Goal: Task Accomplishment & Management: Use online tool/utility

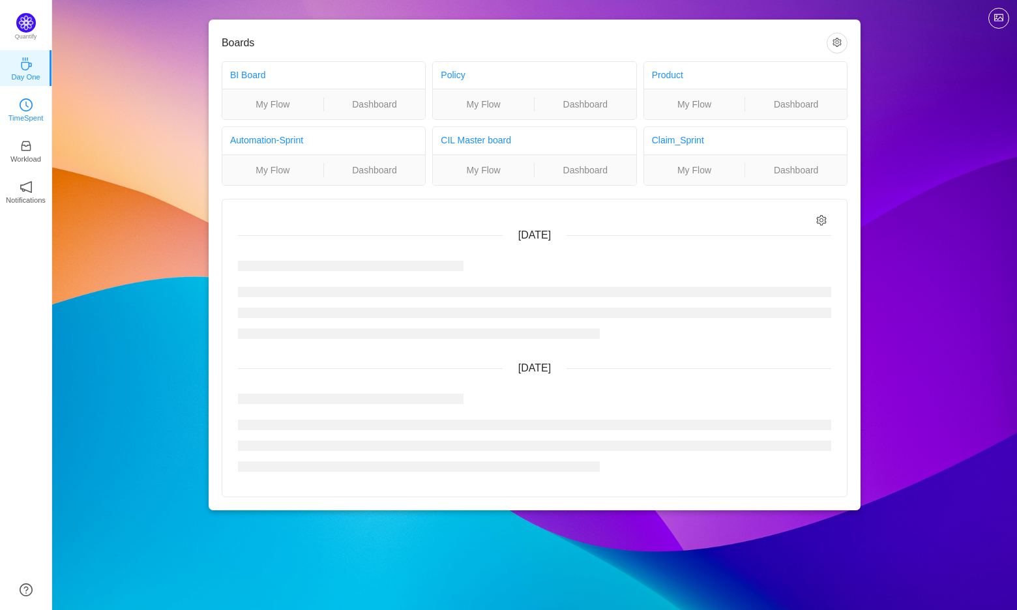
click at [31, 113] on p "TimeSpent" at bounding box center [25, 118] width 35 height 12
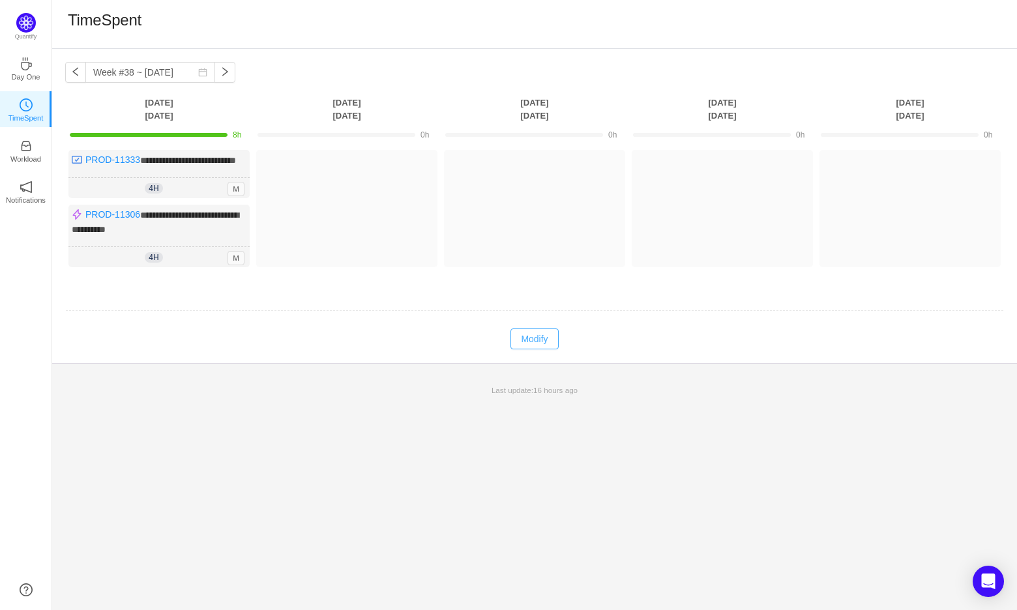
click at [538, 347] on button "Modify" at bounding box center [534, 339] width 48 height 21
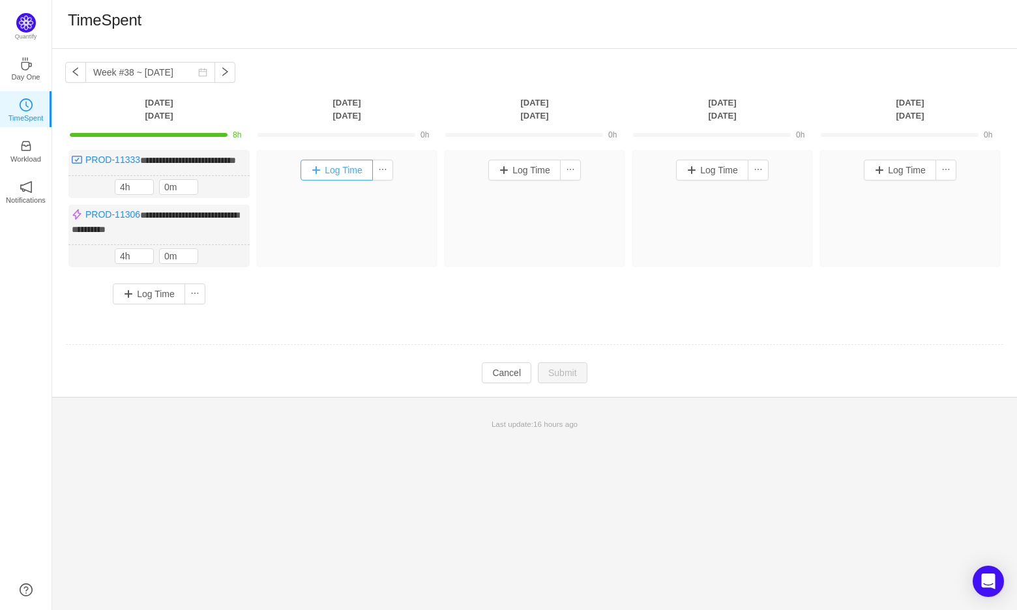
click at [323, 170] on button "Log Time" at bounding box center [337, 170] width 72 height 21
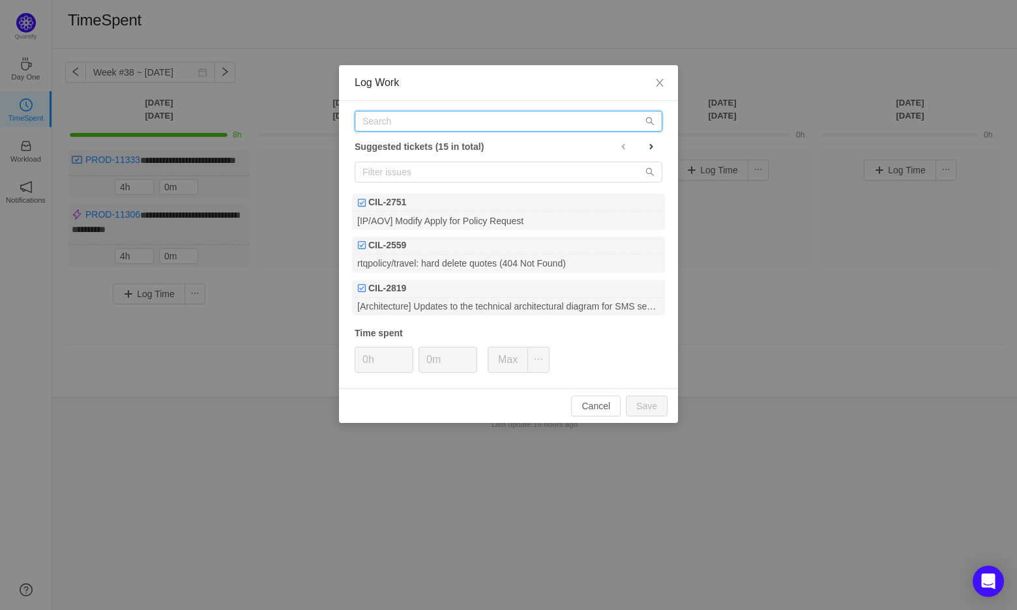
click at [424, 123] on input "text" at bounding box center [509, 121] width 308 height 21
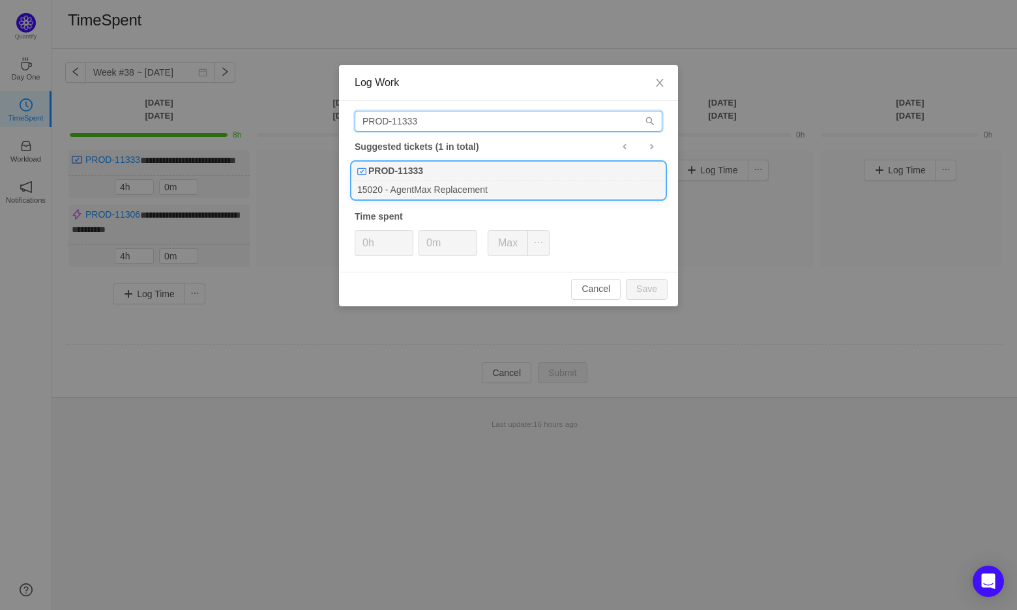
type input "PROD-11333"
click at [417, 183] on div "15020 - AgentMax Replacement" at bounding box center [508, 190] width 313 height 18
click at [408, 237] on icon "icon: up" at bounding box center [406, 239] width 5 height 5
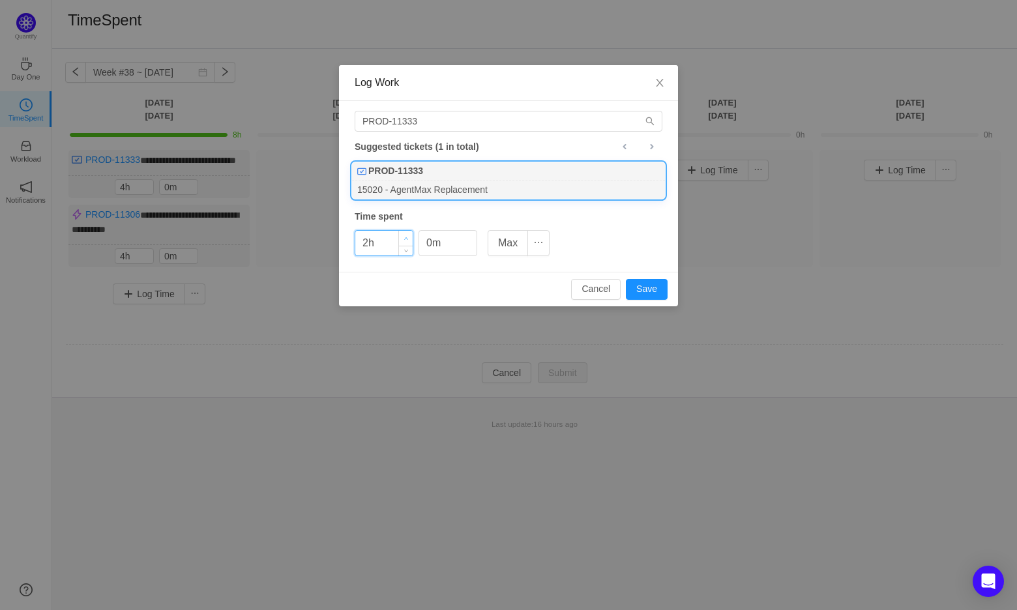
click at [408, 237] on icon "icon: up" at bounding box center [406, 239] width 5 height 5
click at [404, 237] on icon "icon: up" at bounding box center [406, 239] width 5 height 5
click at [654, 285] on button "Save" at bounding box center [647, 289] width 42 height 21
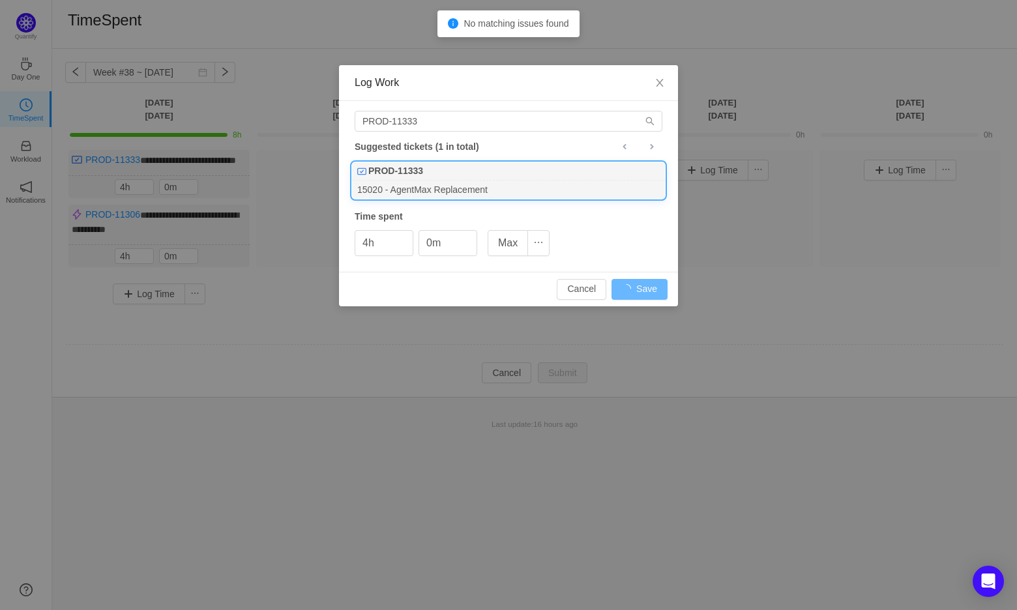
type input "0h"
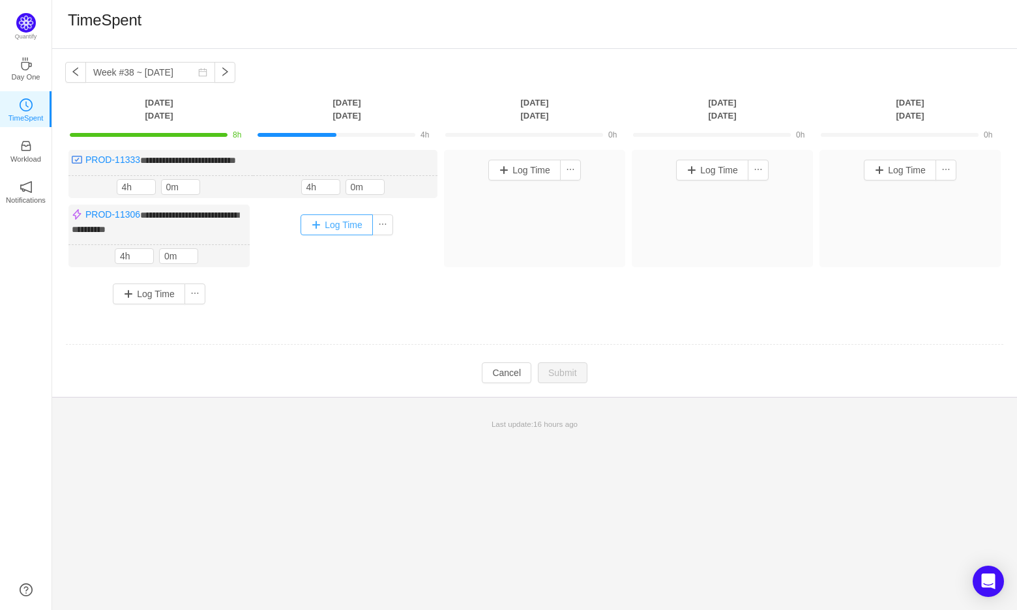
click at [344, 223] on button "Log Time" at bounding box center [337, 224] width 72 height 21
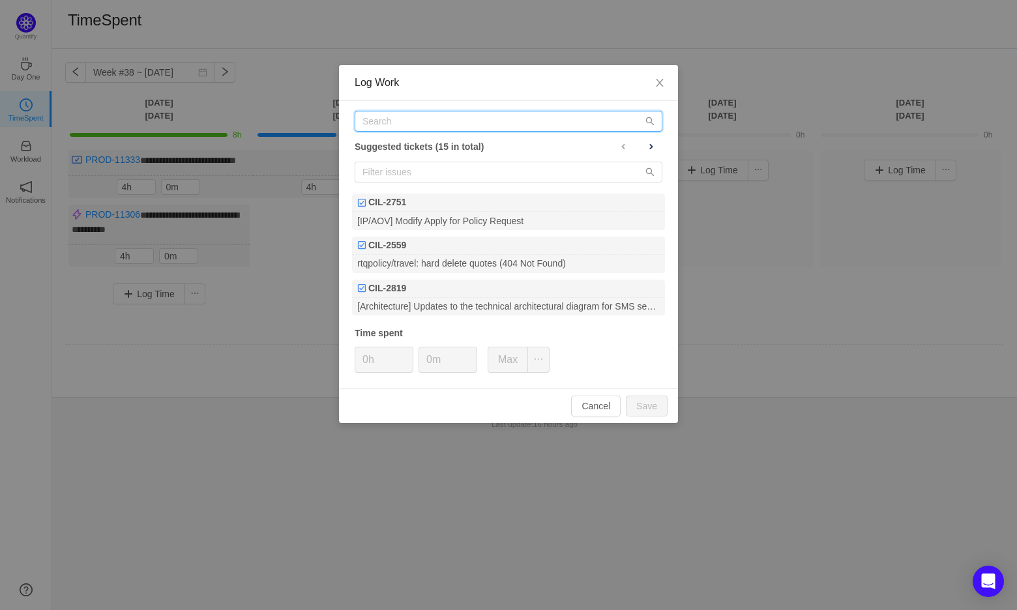
click at [381, 117] on input "text" at bounding box center [509, 121] width 308 height 21
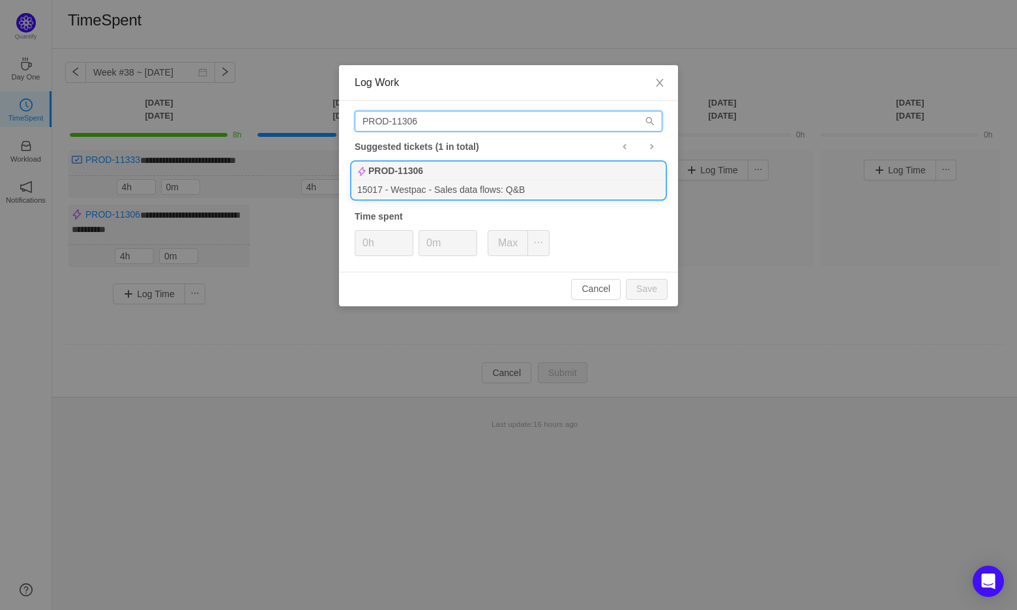
type input "PROD-11306"
click at [417, 186] on div "15017 - Westpac - Sales data flows: Q&B" at bounding box center [508, 190] width 313 height 18
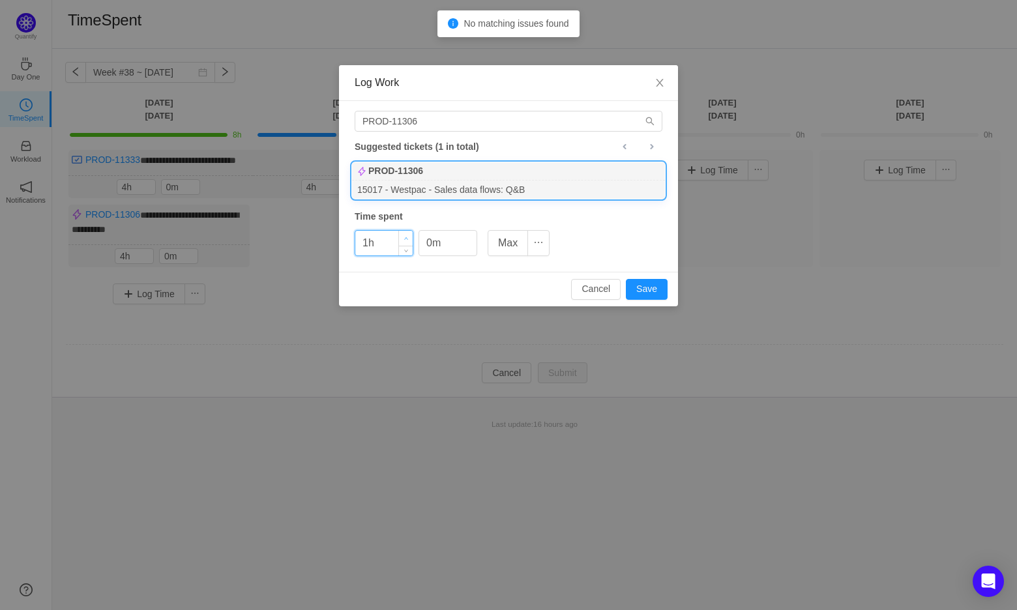
click at [408, 238] on icon "icon: up" at bounding box center [406, 239] width 5 height 5
type input "5h"
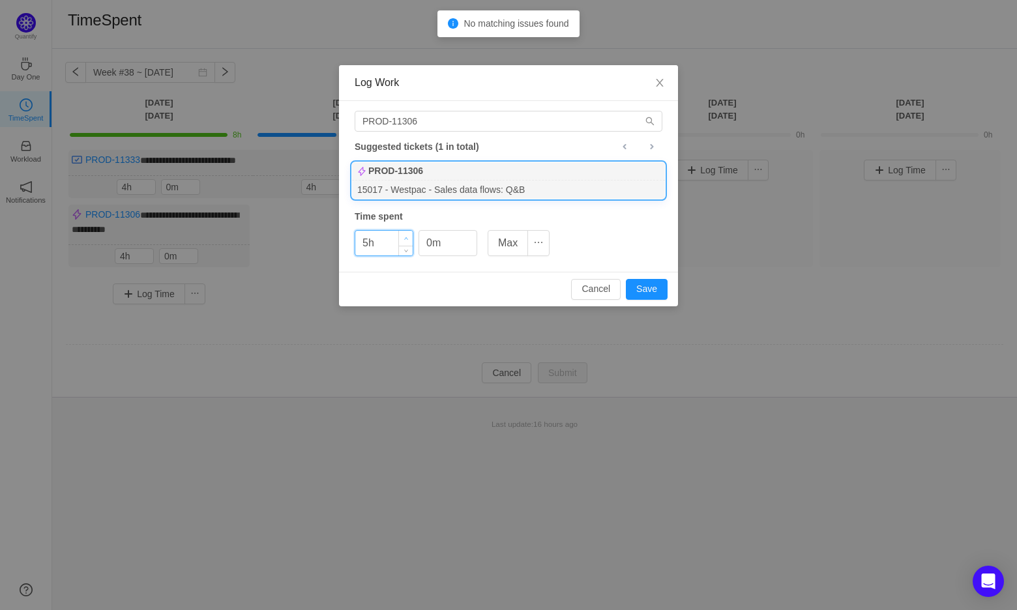
click at [408, 238] on icon "icon: up" at bounding box center [406, 239] width 5 height 5
click at [468, 237] on icon "icon: up" at bounding box center [470, 239] width 5 height 5
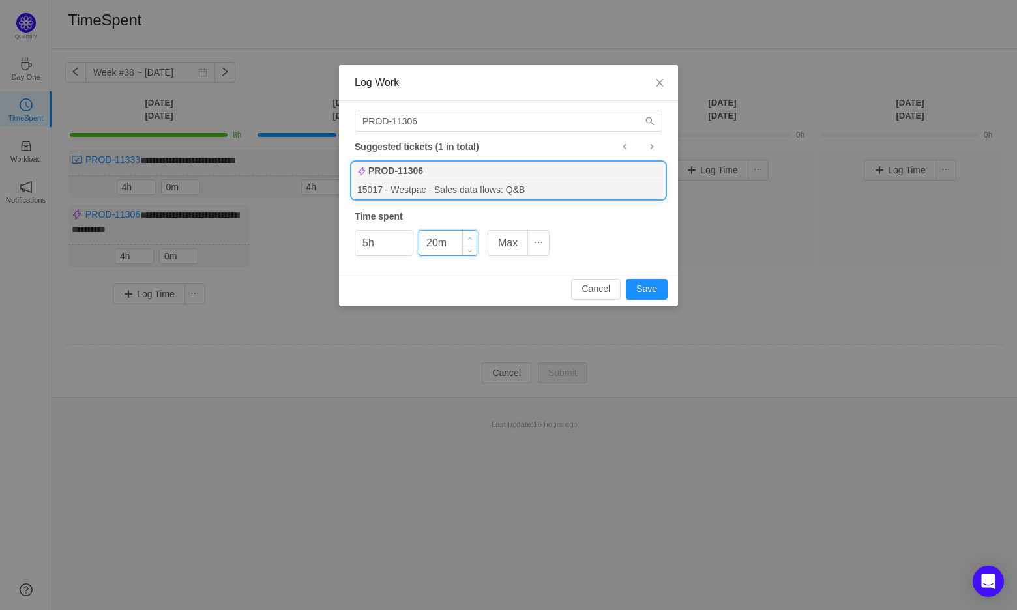
click at [468, 237] on icon "icon: up" at bounding box center [470, 239] width 5 height 5
type input "40m"
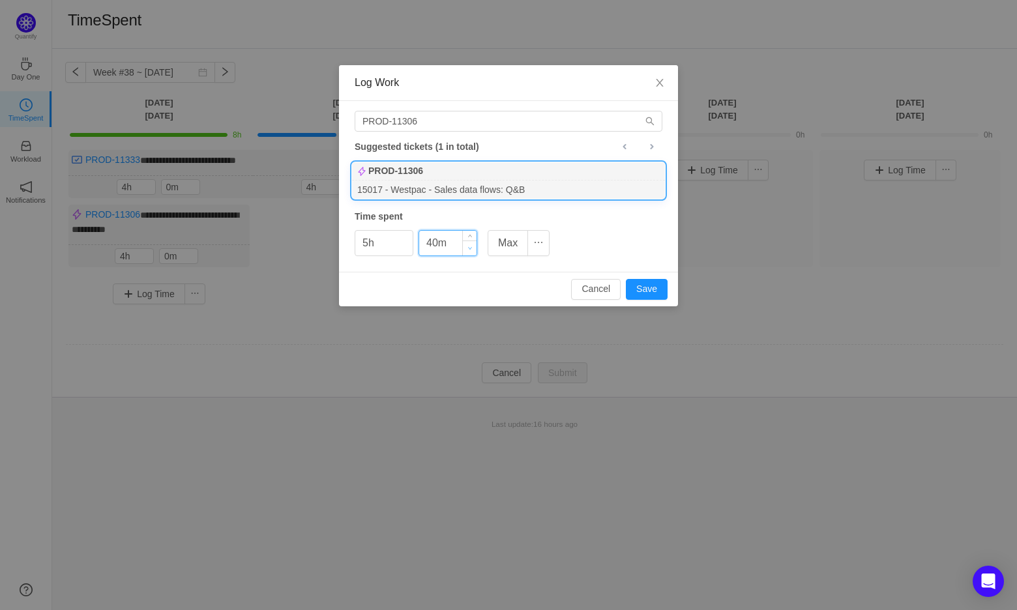
click at [469, 246] on icon "icon: down" at bounding box center [470, 248] width 5 height 5
click at [643, 286] on button "Save" at bounding box center [647, 289] width 42 height 21
type input "0h"
type input "0m"
